Goal: Task Accomplishment & Management: Use online tool/utility

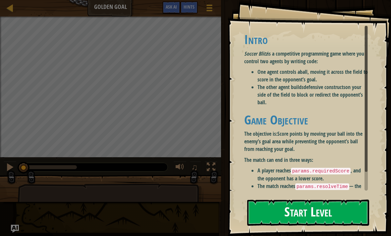
click at [285, 209] on button "Start Level" at bounding box center [308, 213] width 122 height 26
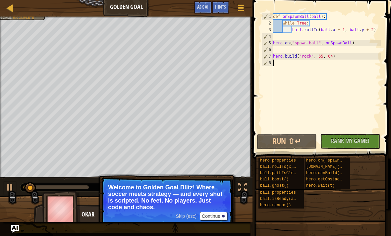
click at [212, 220] on button "Continue" at bounding box center [214, 216] width 28 height 9
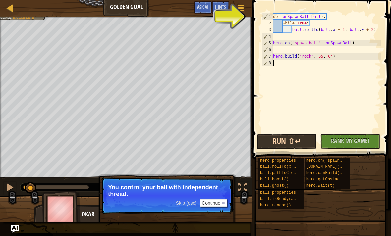
click at [301, 135] on button "Run ⇧↵" at bounding box center [287, 141] width 60 height 15
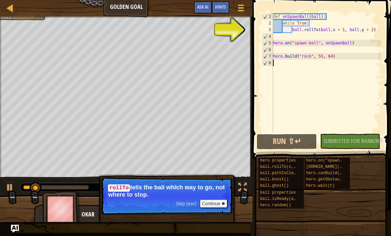
click at [368, 141] on div "No New Code to Rank Rank My Game! Submitting... Submitted for Ranking Failed to…" at bounding box center [347, 141] width 60 height 15
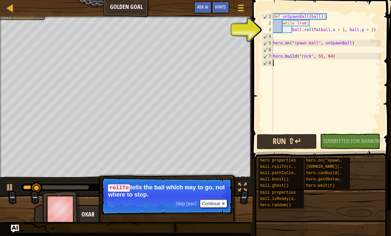
click at [297, 138] on button "Run ⇧↵" at bounding box center [287, 141] width 60 height 15
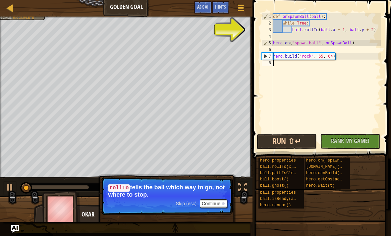
click at [295, 147] on button "Run ⇧↵" at bounding box center [287, 141] width 60 height 15
click at [293, 146] on button "Running" at bounding box center [287, 141] width 60 height 15
click at [295, 146] on button "Running" at bounding box center [287, 141] width 60 height 15
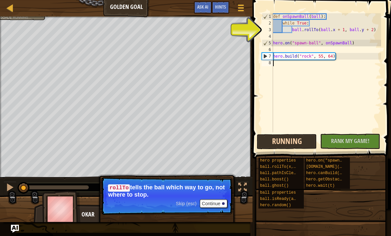
click at [296, 145] on button "Running" at bounding box center [287, 141] width 60 height 15
click at [297, 147] on button "Running" at bounding box center [287, 141] width 60 height 15
click at [298, 144] on button "Running" at bounding box center [287, 141] width 60 height 15
click at [299, 142] on button "Running" at bounding box center [287, 141] width 60 height 15
click at [299, 143] on button "Running" at bounding box center [287, 141] width 60 height 15
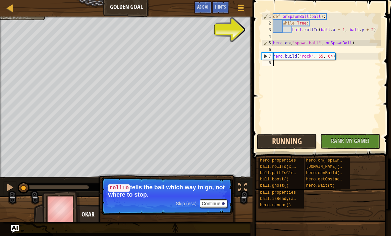
click at [299, 145] on button "Running" at bounding box center [287, 141] width 60 height 15
click at [298, 145] on button "Running" at bounding box center [287, 141] width 60 height 15
click at [297, 145] on button "Running" at bounding box center [287, 141] width 60 height 15
click at [300, 142] on button "Running" at bounding box center [287, 141] width 60 height 15
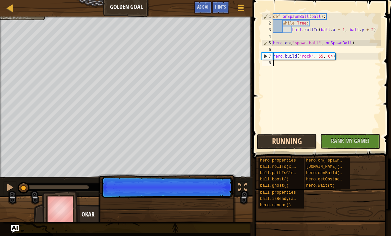
click at [297, 139] on button "Running" at bounding box center [287, 141] width 60 height 15
